Goal: Task Accomplishment & Management: Manage account settings

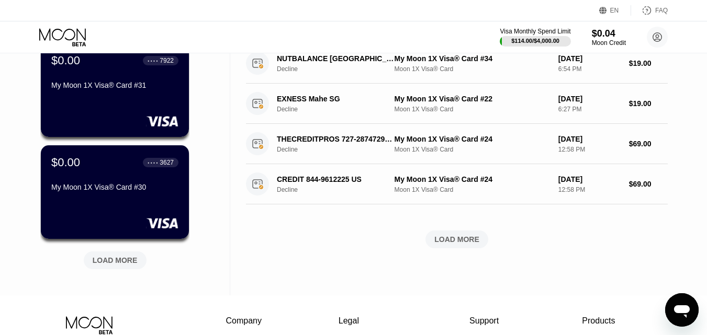
scroll to position [395, 0]
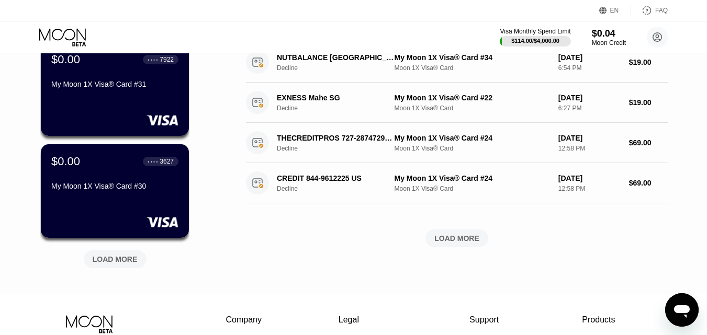
click at [457, 243] on div "LOAD MORE" at bounding box center [456, 238] width 45 height 9
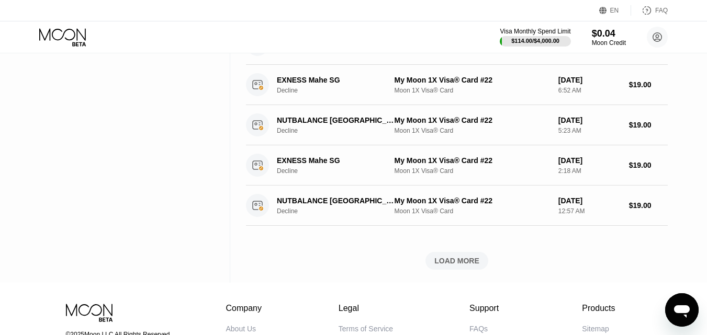
scroll to position [858, 0]
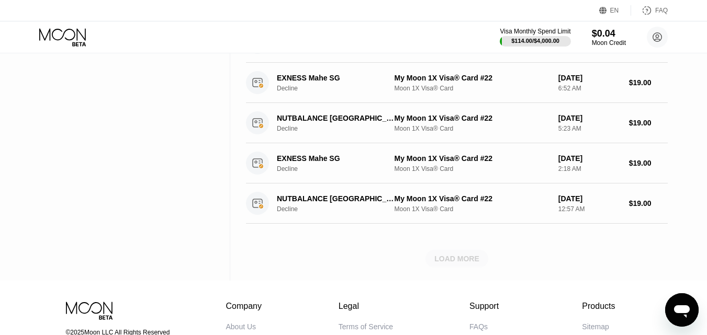
click at [459, 263] on div "LOAD MORE" at bounding box center [456, 258] width 45 height 9
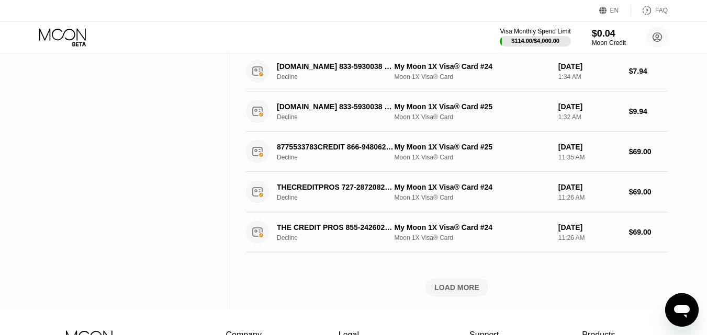
scroll to position [1336, 0]
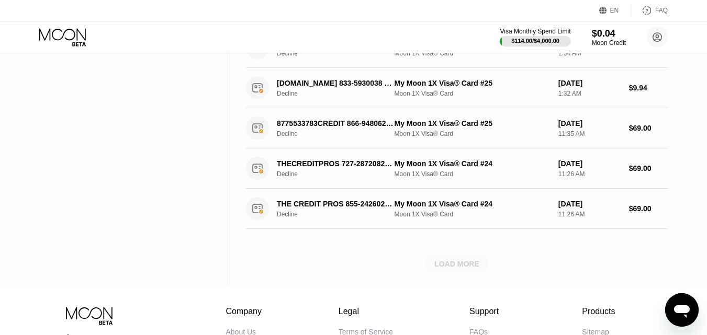
click at [455, 269] on div "LOAD MORE" at bounding box center [456, 263] width 45 height 9
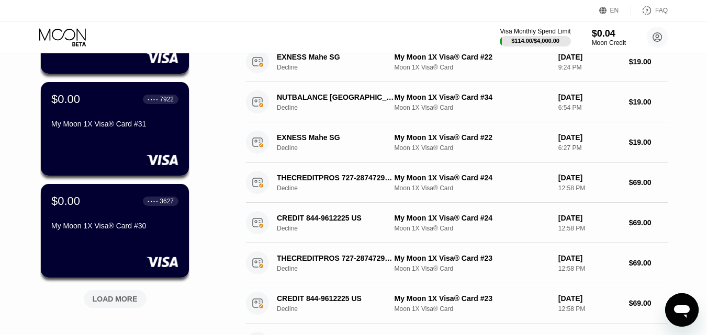
scroll to position [419, 0]
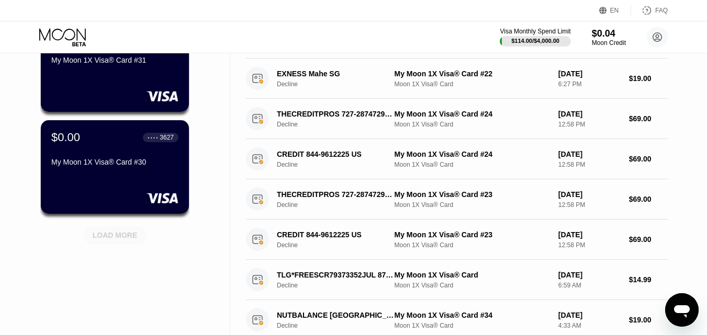
click at [130, 240] on div "LOAD MORE" at bounding box center [115, 235] width 45 height 9
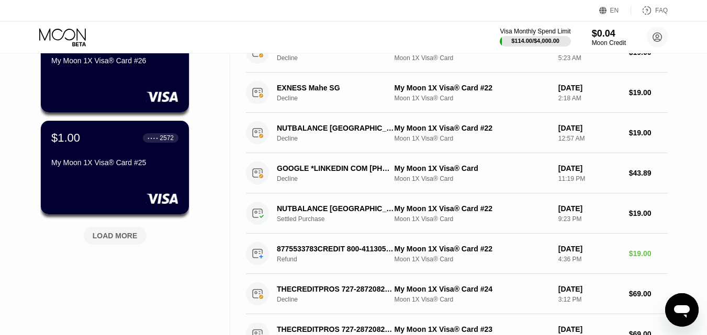
scroll to position [940, 0]
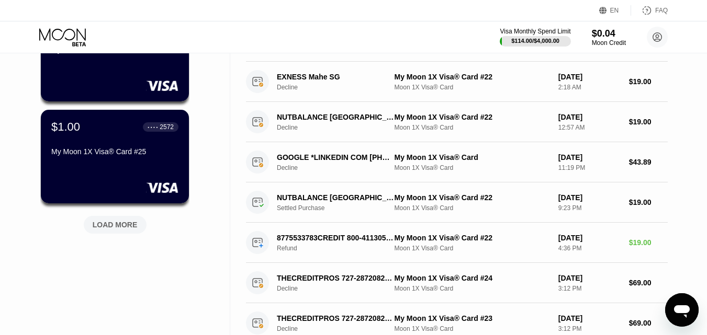
click at [110, 230] on div "LOAD MORE" at bounding box center [115, 224] width 45 height 9
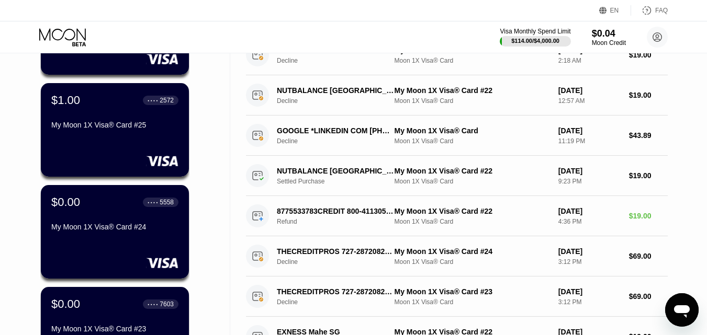
scroll to position [1000, 0]
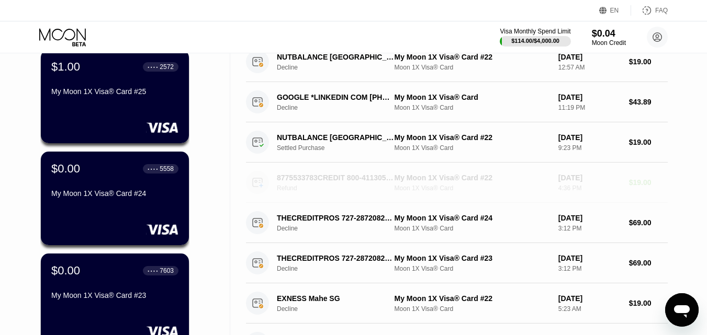
click at [356, 177] on div "8775533783CREDIT 800-4113050 US" at bounding box center [335, 178] width 117 height 8
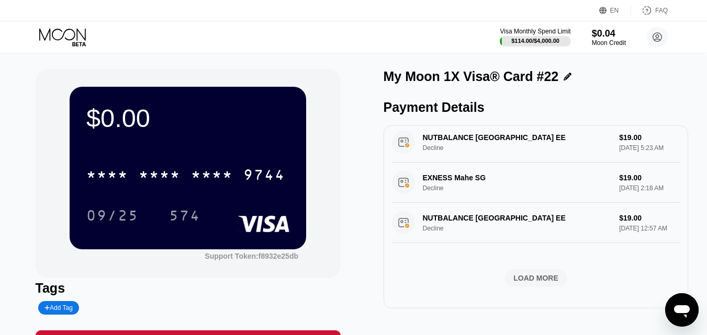
scroll to position [457, 0]
click at [507, 281] on div "LOAD MORE" at bounding box center [535, 278] width 63 height 18
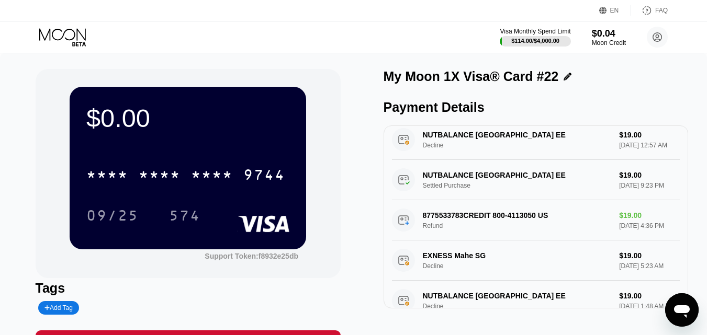
click at [66, 32] on icon at bounding box center [63, 37] width 49 height 18
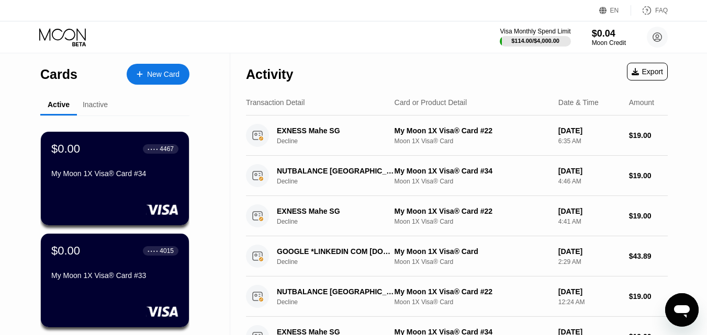
scroll to position [4, 0]
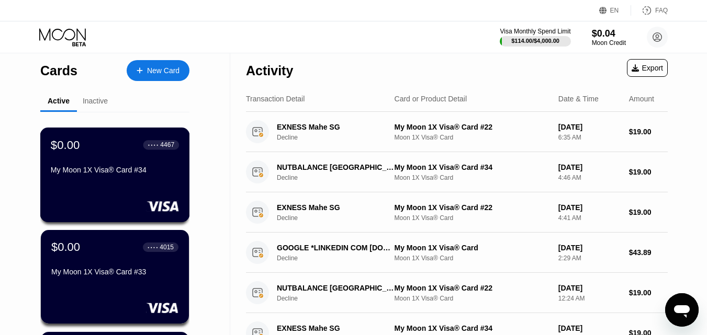
click at [112, 162] on div "$0.00 ● ● ● ● 4467 My Moon 1X Visa® Card #34" at bounding box center [115, 158] width 128 height 40
click at [707, 62] on div "Cards New Card Active Inactive $0.00 ● ● ● ● 4467 My Moon 1X Visa® Card #34 $0.…" at bounding box center [353, 163] width 707 height 335
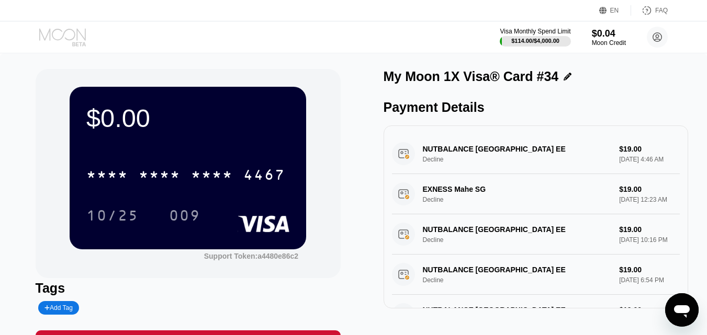
click at [81, 39] on icon at bounding box center [63, 37] width 49 height 18
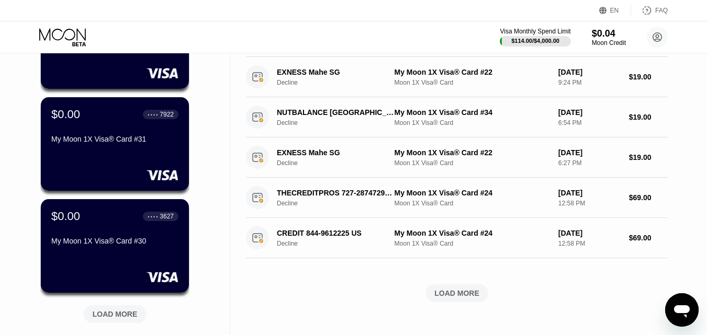
scroll to position [404, 0]
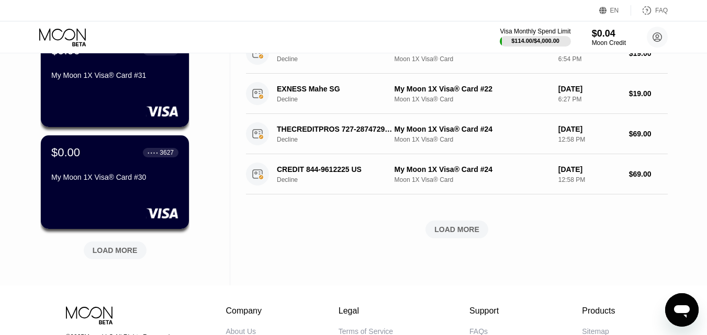
click at [466, 237] on div "LOAD MORE" at bounding box center [456, 230] width 63 height 18
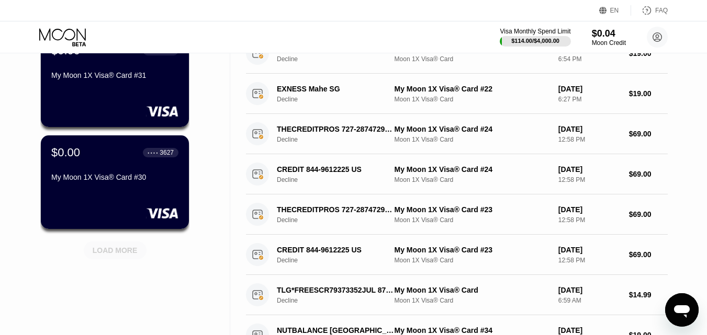
click at [119, 255] on div "LOAD MORE" at bounding box center [115, 250] width 45 height 9
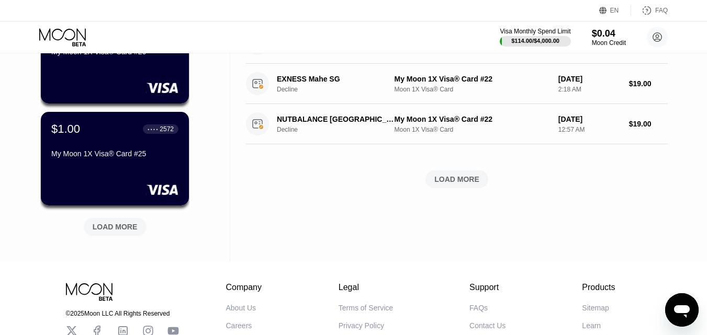
scroll to position [958, 0]
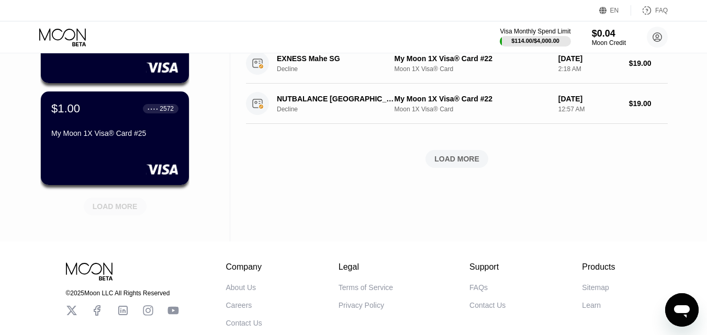
click at [112, 205] on div "LOAD MORE" at bounding box center [115, 206] width 45 height 9
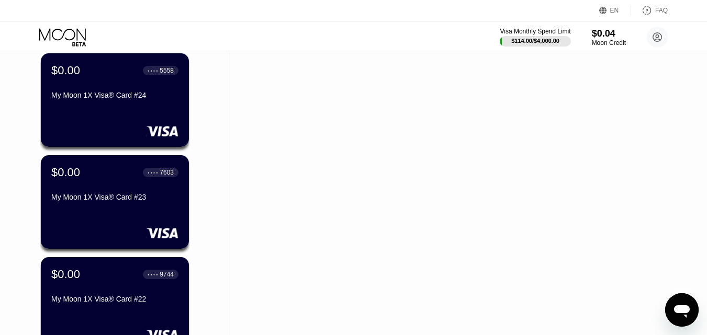
scroll to position [1132, 0]
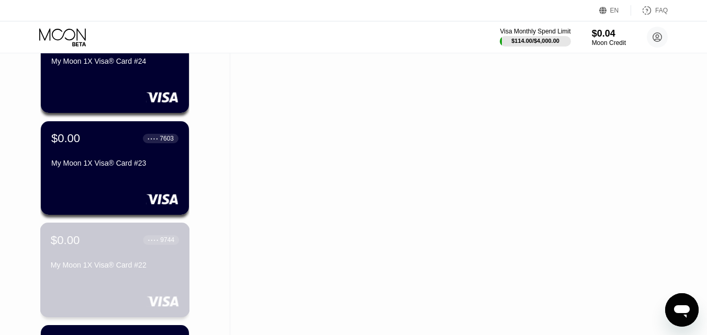
click at [129, 274] on div "My Moon 1X Visa® Card #22" at bounding box center [115, 267] width 128 height 13
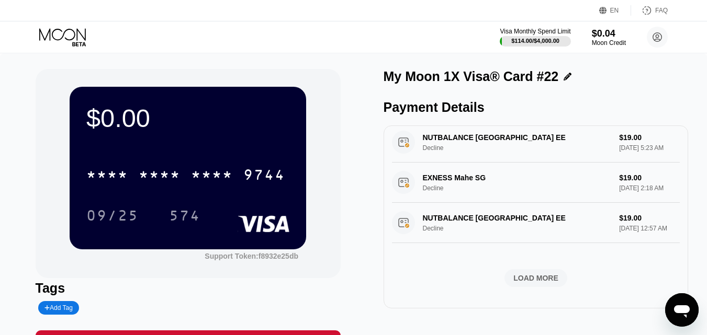
scroll to position [457, 0]
click at [540, 274] on div "LOAD MORE" at bounding box center [535, 278] width 45 height 9
click at [515, 278] on div "LOAD MORE" at bounding box center [535, 278] width 45 height 9
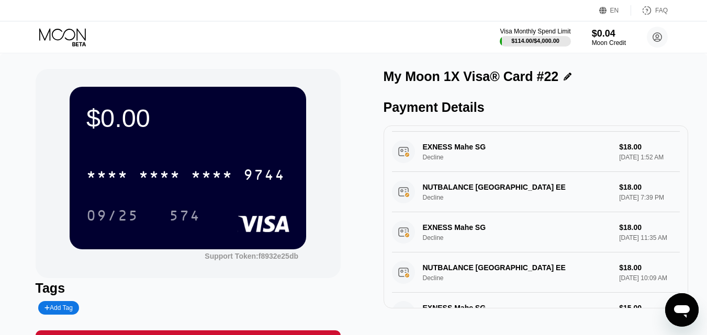
scroll to position [0, 0]
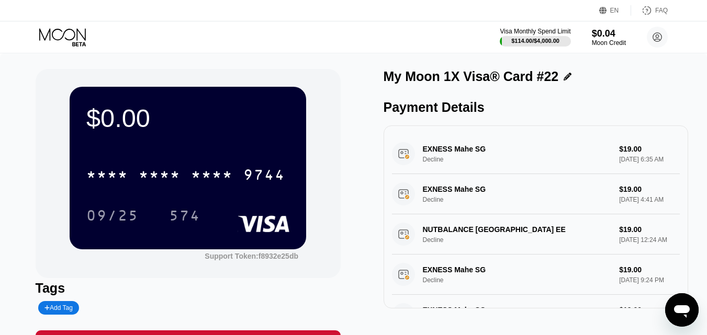
click at [61, 42] on icon at bounding box center [63, 37] width 49 height 18
